Goal: Transaction & Acquisition: Purchase product/service

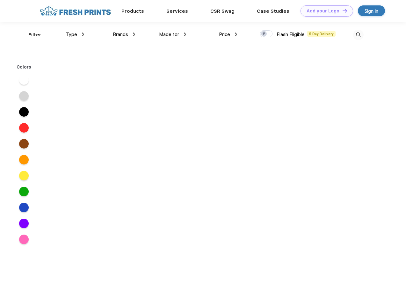
scroll to position [0, 0]
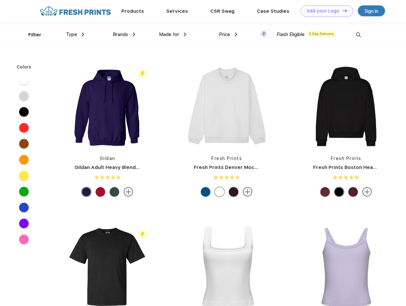
click at [325, 11] on link "Add your Logo Design Tool" at bounding box center [327, 10] width 53 height 11
click at [0, 0] on div "Design Tool" at bounding box center [0, 0] width 0 height 0
click at [342, 11] on link "Add your Logo Design Tool" at bounding box center [327, 10] width 53 height 11
click at [31, 35] on div "Filter" at bounding box center [34, 34] width 13 height 7
click at [75, 34] on span "Type" at bounding box center [71, 35] width 11 height 6
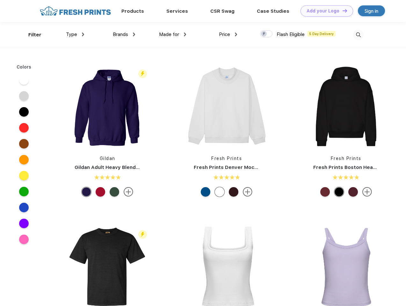
click at [124, 34] on span "Brands" at bounding box center [120, 35] width 15 height 6
click at [173, 34] on span "Made for" at bounding box center [169, 35] width 20 height 6
click at [228, 34] on span "Price" at bounding box center [224, 35] width 11 height 6
click at [267, 34] on div at bounding box center [266, 33] width 12 height 7
click at [264, 34] on input "checkbox" at bounding box center [262, 32] width 4 height 4
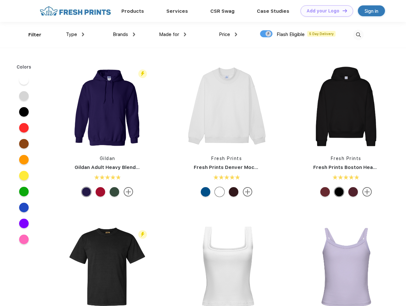
click at [358, 35] on img at bounding box center [358, 35] width 11 height 11
